Goal: Task Accomplishment & Management: Complete application form

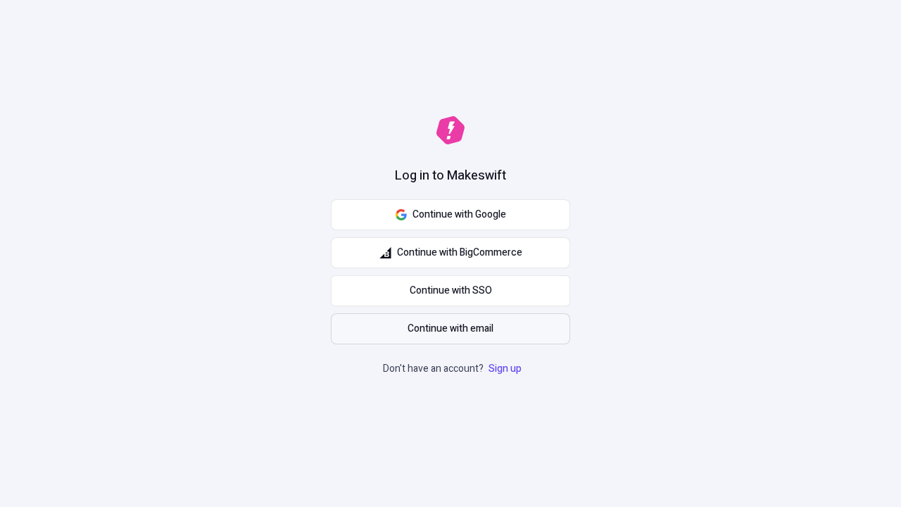
click at [451, 329] on span "Continue with email" at bounding box center [451, 328] width 86 height 15
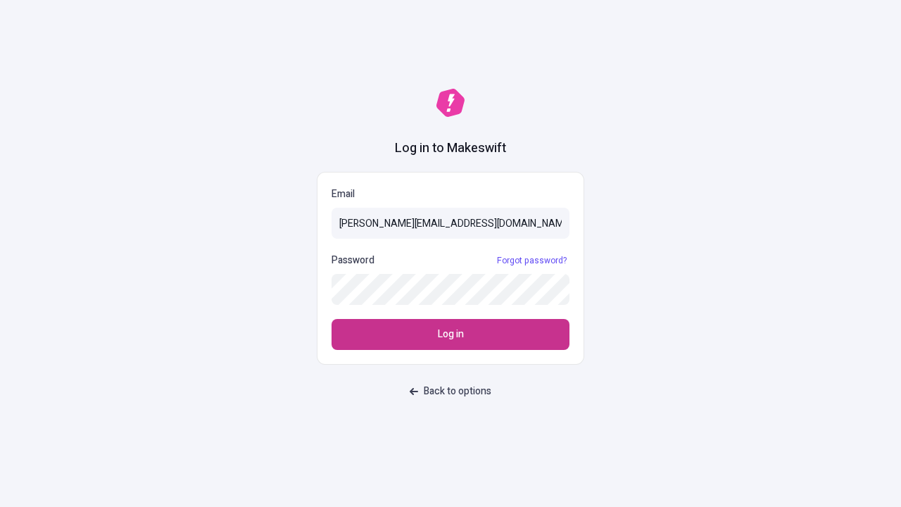
click at [451, 334] on span "Log in" at bounding box center [451, 334] width 26 height 15
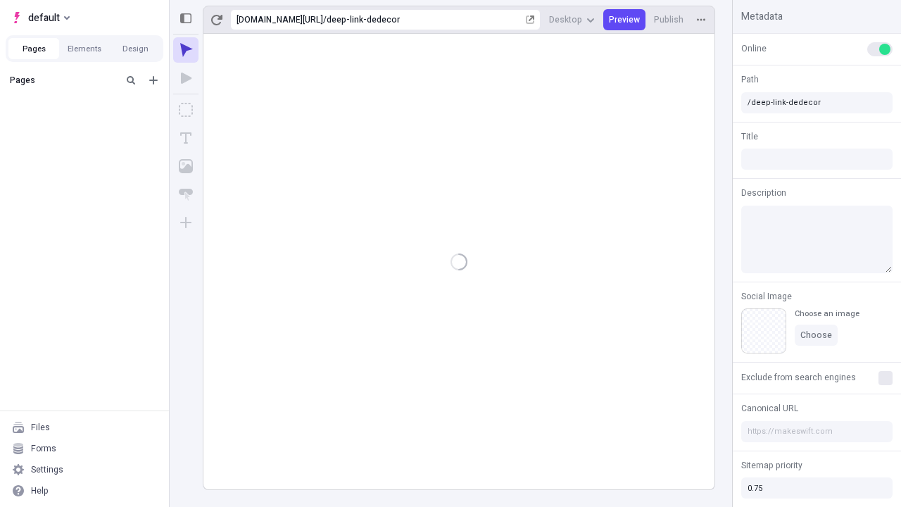
type input "/deep-link-dedecor"
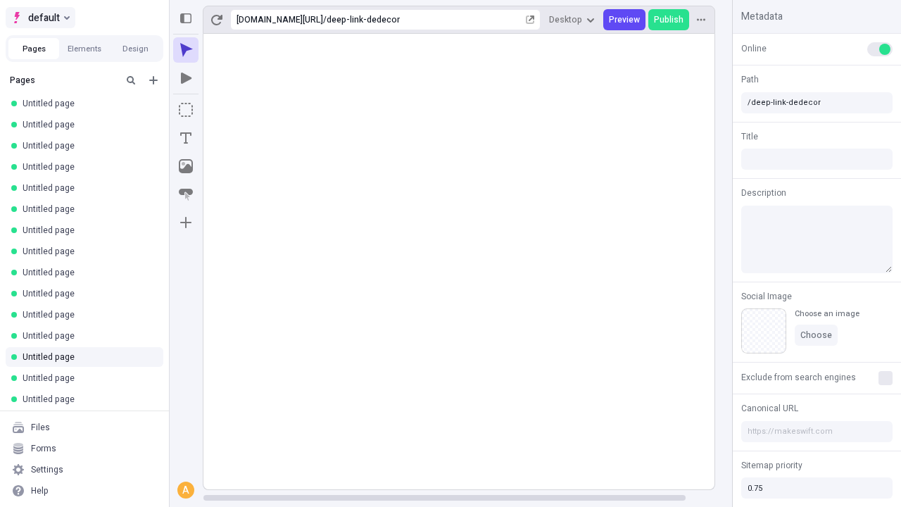
click at [39, 18] on span "default" at bounding box center [44, 17] width 32 height 17
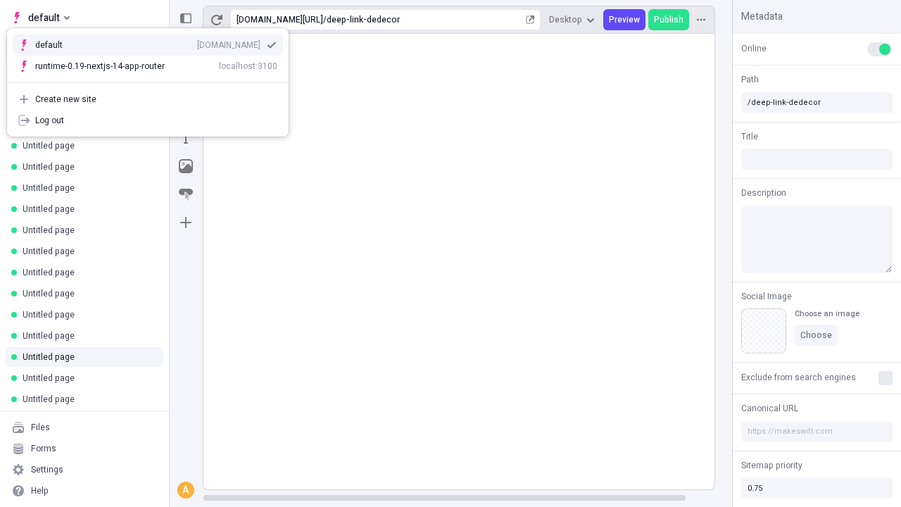
click at [197, 42] on div "qee9k4dy7d.staging.makeswift.site" at bounding box center [228, 44] width 63 height 11
click at [153, 80] on icon "Add new" at bounding box center [153, 80] width 8 height 8
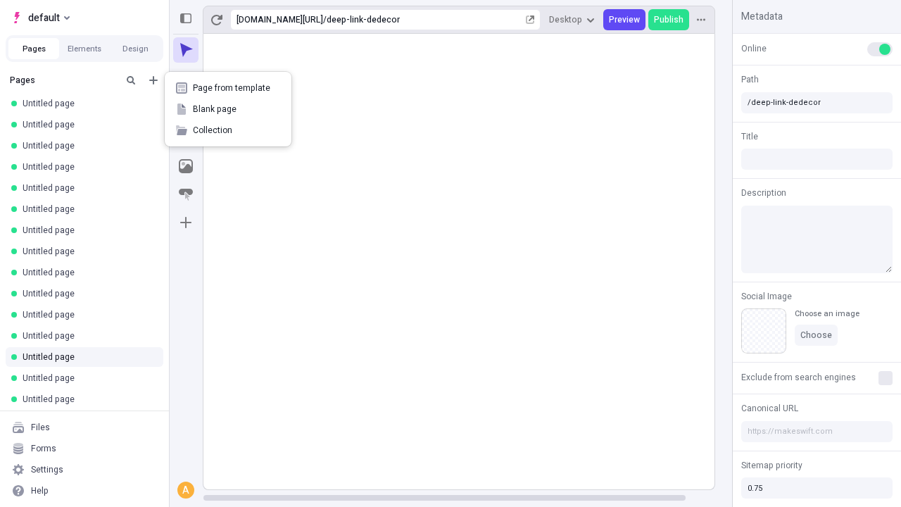
click at [228, 109] on span "Blank page" at bounding box center [236, 109] width 87 height 11
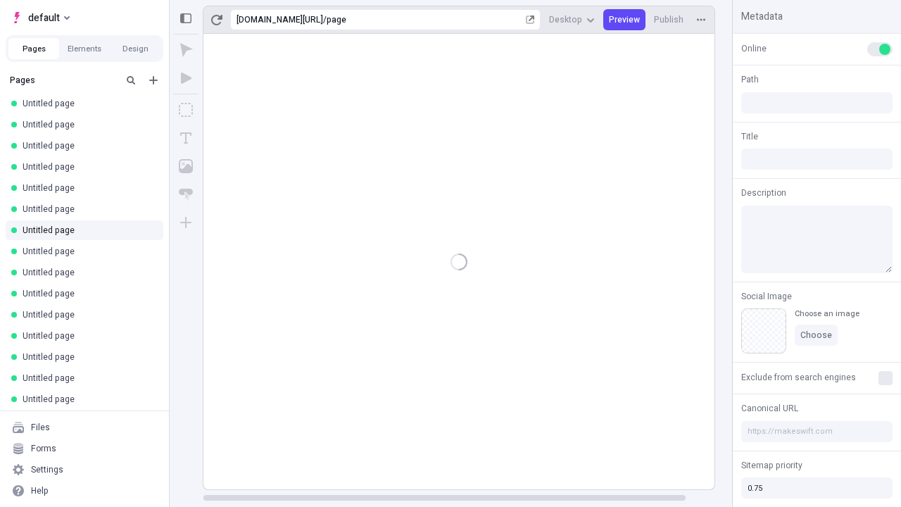
type input "/page"
